Goal: Task Accomplishment & Management: Manage account settings

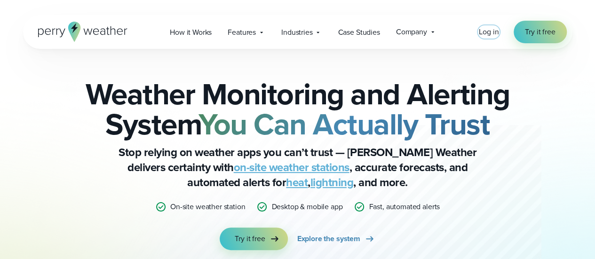
click at [490, 37] on span "Log in" at bounding box center [489, 31] width 20 height 11
click at [498, 27] on span "Log in" at bounding box center [489, 31] width 20 height 11
click at [487, 33] on span "Log in" at bounding box center [489, 31] width 20 height 11
